Goal: Transaction & Acquisition: Purchase product/service

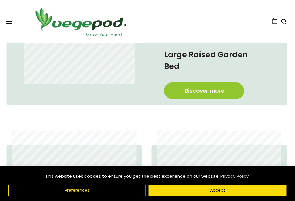
scroll to position [280, 1]
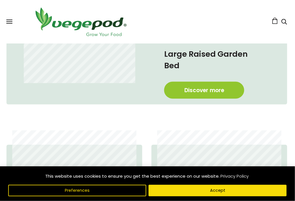
click at [228, 197] on button "Accept" at bounding box center [218, 191] width 138 height 12
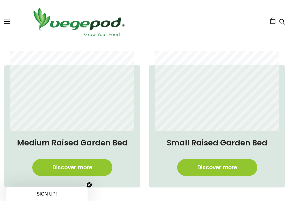
scroll to position [0, 461]
click at [73, 159] on link "Discover more" at bounding box center [72, 167] width 80 height 17
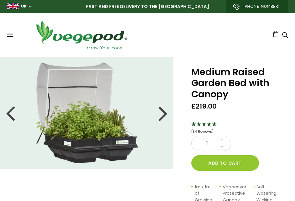
scroll to position [15, 0]
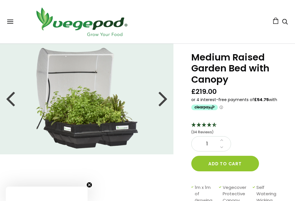
click at [162, 94] on div at bounding box center [163, 98] width 9 height 26
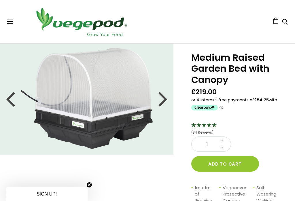
scroll to position [0, 0]
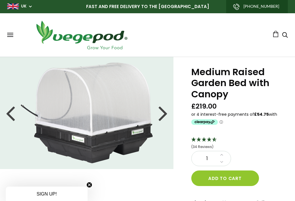
click at [163, 108] on div at bounding box center [163, 113] width 9 height 26
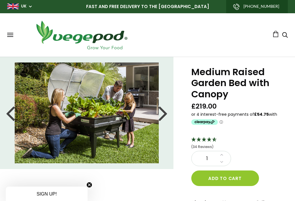
click at [164, 109] on div at bounding box center [163, 113] width 9 height 26
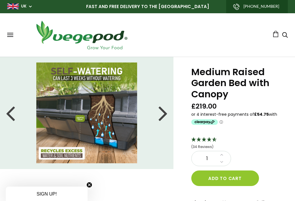
click at [159, 109] on div at bounding box center [163, 113] width 9 height 26
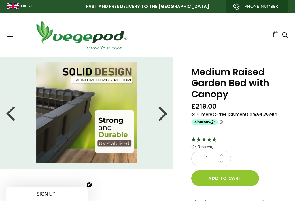
click at [164, 111] on div at bounding box center [163, 113] width 9 height 26
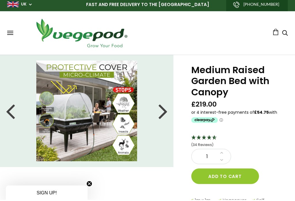
scroll to position [2, 0]
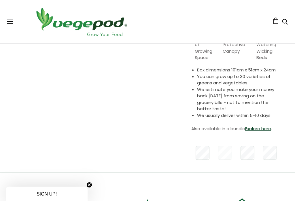
click at [235, 75] on li "You can grow up to 30 varieties of greens and vegetables." at bounding box center [239, 80] width 84 height 13
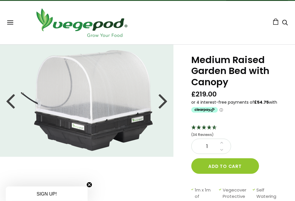
scroll to position [12, 0]
click at [164, 97] on div at bounding box center [163, 101] width 9 height 26
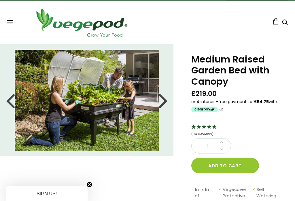
scroll to position [13, 0]
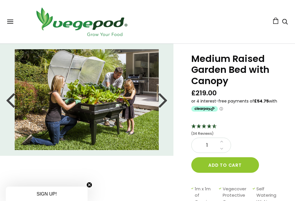
click at [165, 101] on div at bounding box center [163, 100] width 9 height 26
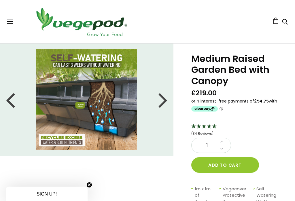
click at [163, 98] on div at bounding box center [163, 100] width 9 height 26
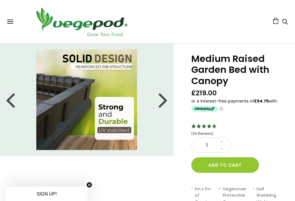
click at [159, 102] on div at bounding box center [163, 100] width 9 height 26
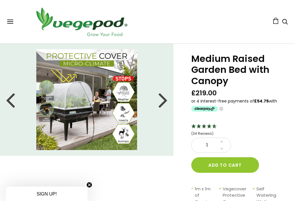
click at [166, 96] on div at bounding box center [163, 100] width 9 height 26
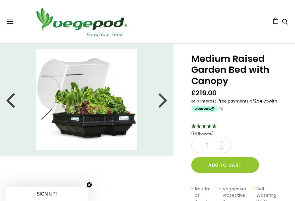
click at [12, 106] on div at bounding box center [10, 100] width 9 height 26
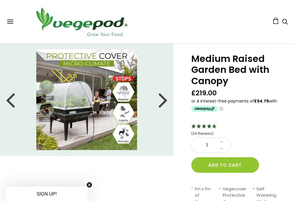
click at [8, 101] on div at bounding box center [10, 100] width 9 height 26
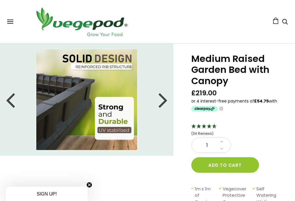
click at [8, 101] on div at bounding box center [10, 100] width 9 height 26
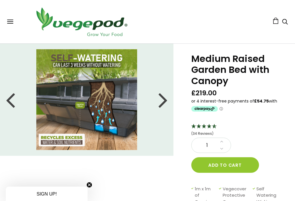
click at [164, 99] on div at bounding box center [163, 100] width 9 height 26
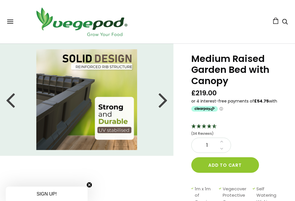
click at [158, 100] on li at bounding box center [87, 99] width 174 height 101
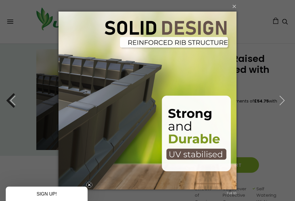
click at [286, 100] on icon "button" at bounding box center [282, 100] width 10 height 10
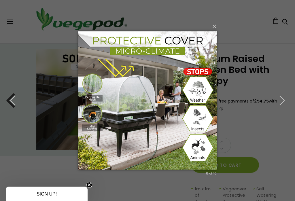
click at [284, 101] on icon "button" at bounding box center [282, 100] width 10 height 10
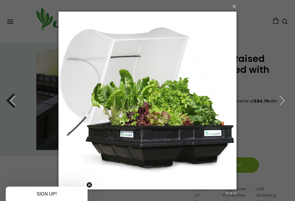
click at [277, 102] on button "button" at bounding box center [282, 101] width 26 height 32
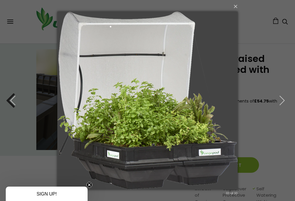
click at [280, 100] on icon "button" at bounding box center [282, 100] width 10 height 10
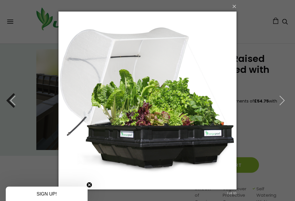
click at [282, 102] on icon "button" at bounding box center [282, 100] width 10 height 10
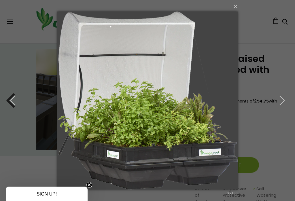
click at [281, 101] on icon "button" at bounding box center [282, 100] width 10 height 10
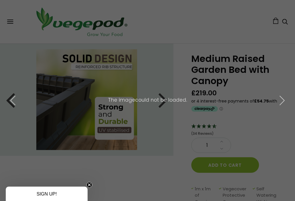
click at [12, 102] on icon "button" at bounding box center [13, 100] width 10 height 10
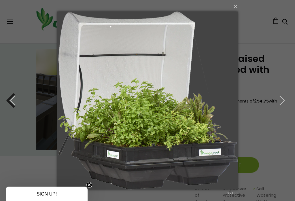
click at [239, 5] on button "×" at bounding box center [149, 6] width 181 height 13
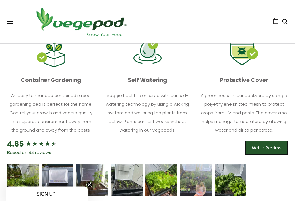
scroll to position [327, 0]
click at [25, 176] on icon "5 star rating" at bounding box center [26, 177] width 3 height 3
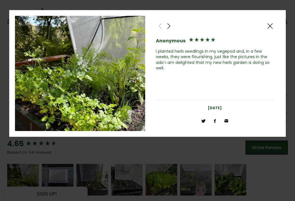
click at [172, 23] on div at bounding box center [169, 26] width 9 height 9
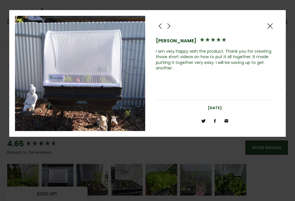
click at [171, 23] on div at bounding box center [169, 26] width 9 height 9
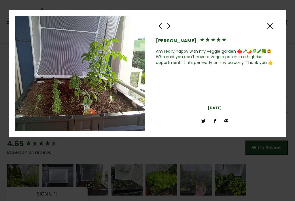
click at [173, 23] on div at bounding box center [169, 26] width 9 height 9
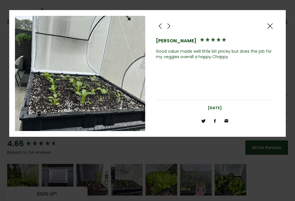
click at [173, 22] on div at bounding box center [169, 26] width 9 height 9
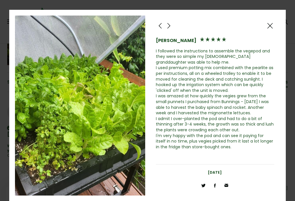
scroll to position [458, 0]
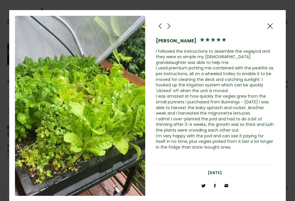
click at [173, 21] on div "John Van Emden I followed the instructions to assemble the vegepod and they wer…" at bounding box center [215, 87] width 119 height 143
click at [173, 23] on div at bounding box center [215, 27] width 119 height 10
click at [173, 24] on div at bounding box center [169, 26] width 9 height 9
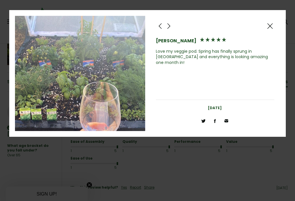
click at [173, 23] on div at bounding box center [169, 26] width 9 height 9
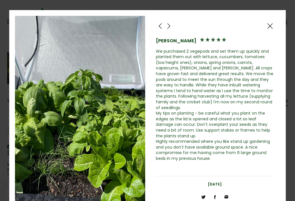
scroll to position [430, 0]
click at [171, 23] on div at bounding box center [169, 26] width 9 height 9
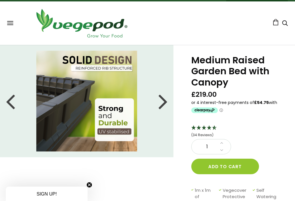
scroll to position [12, 0]
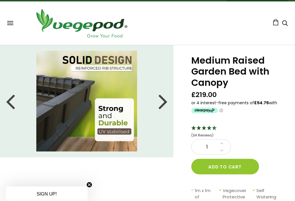
click at [233, 165] on button "Add to cart" at bounding box center [226, 167] width 68 height 16
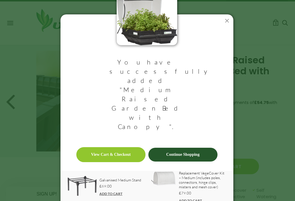
scroll to position [17, 0]
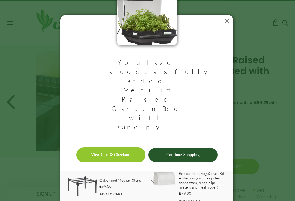
click at [110, 192] on link "ADD TO CART" at bounding box center [111, 194] width 23 height 4
click at [106, 192] on link "ADD TO CART" at bounding box center [111, 194] width 23 height 4
click at [116, 148] on link "View Cart & Checkout" at bounding box center [110, 155] width 69 height 15
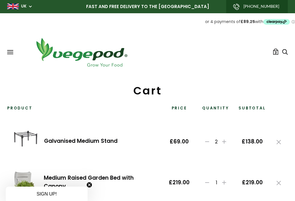
click at [204, 143] on link at bounding box center [208, 142] width 8 height 6
click at [208, 143] on icon at bounding box center [207, 142] width 4 height 4
click at [10, 52] on span at bounding box center [10, 52] width 6 height 1
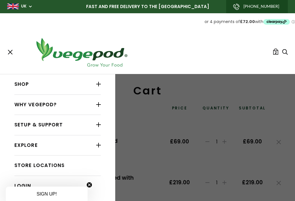
scroll to position [17, 0]
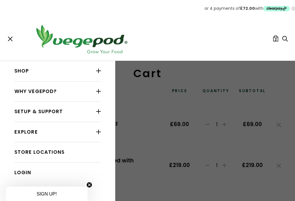
click at [19, 71] on link "Shop" at bounding box center [57, 71] width 87 height 11
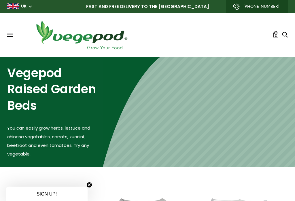
click at [274, 34] on link "2" at bounding box center [276, 34] width 6 height 6
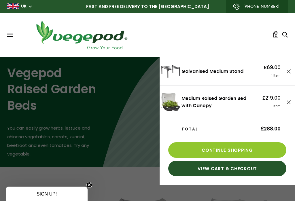
click at [245, 169] on link "View Cart & Checkout" at bounding box center [227, 169] width 118 height 16
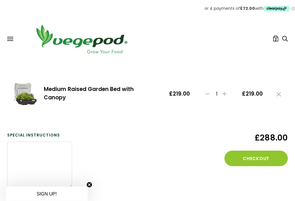
scroll to position [89, 0]
click at [256, 158] on button "Checkout" at bounding box center [256, 159] width 63 height 16
